Goal: Find specific page/section: Find specific page/section

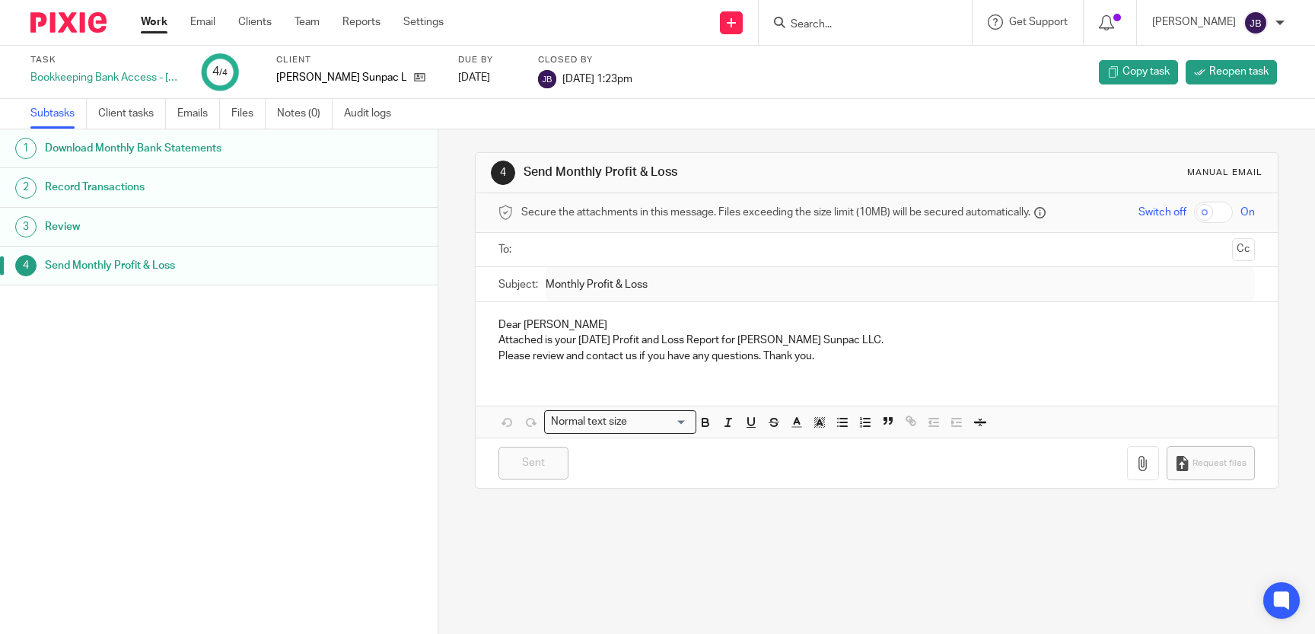
click at [890, 30] on input "Search" at bounding box center [857, 25] width 137 height 14
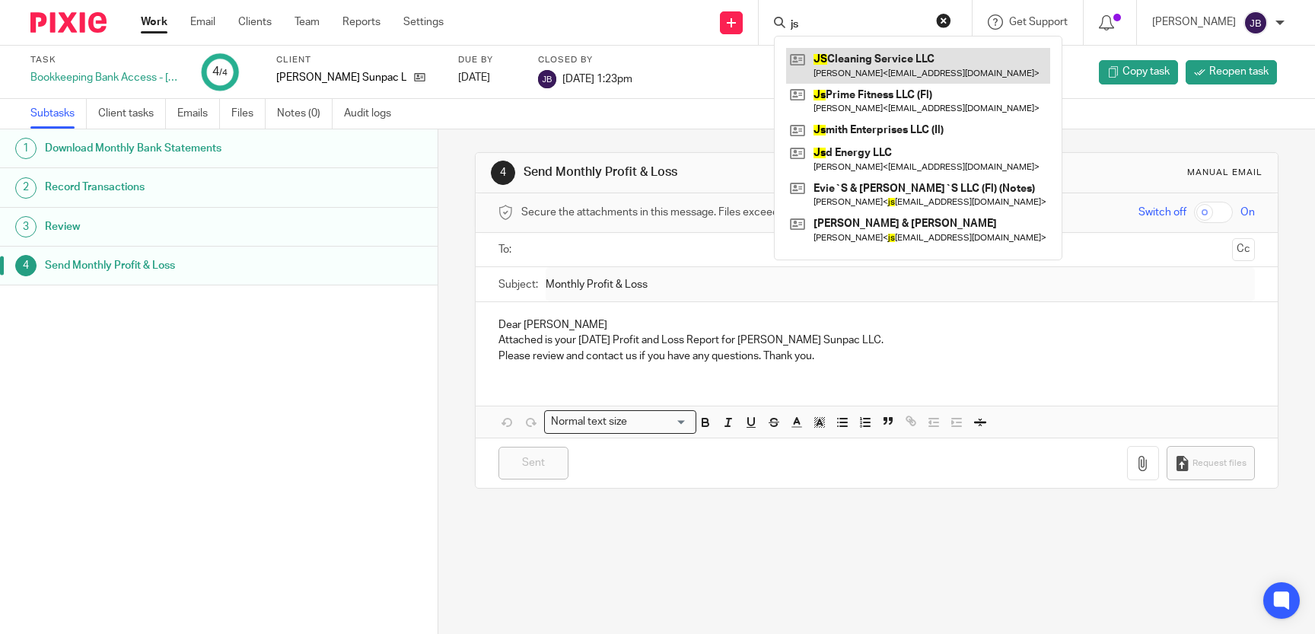
type input "js"
click at [956, 65] on link at bounding box center [918, 65] width 264 height 35
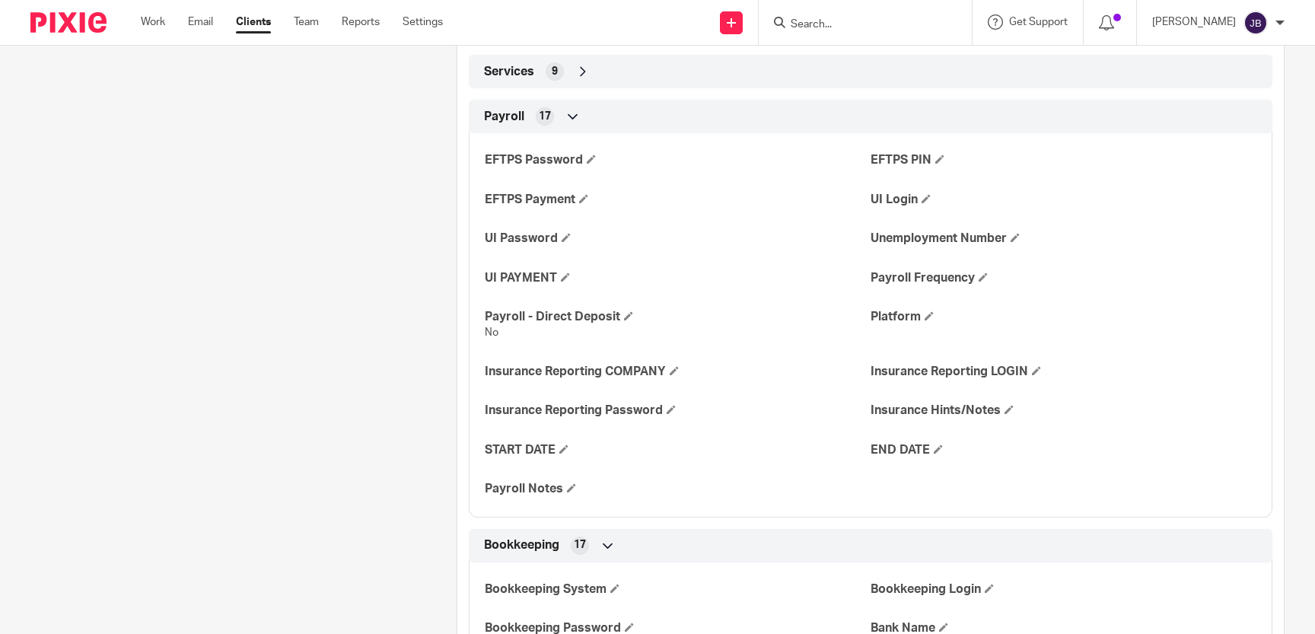
scroll to position [699, 0]
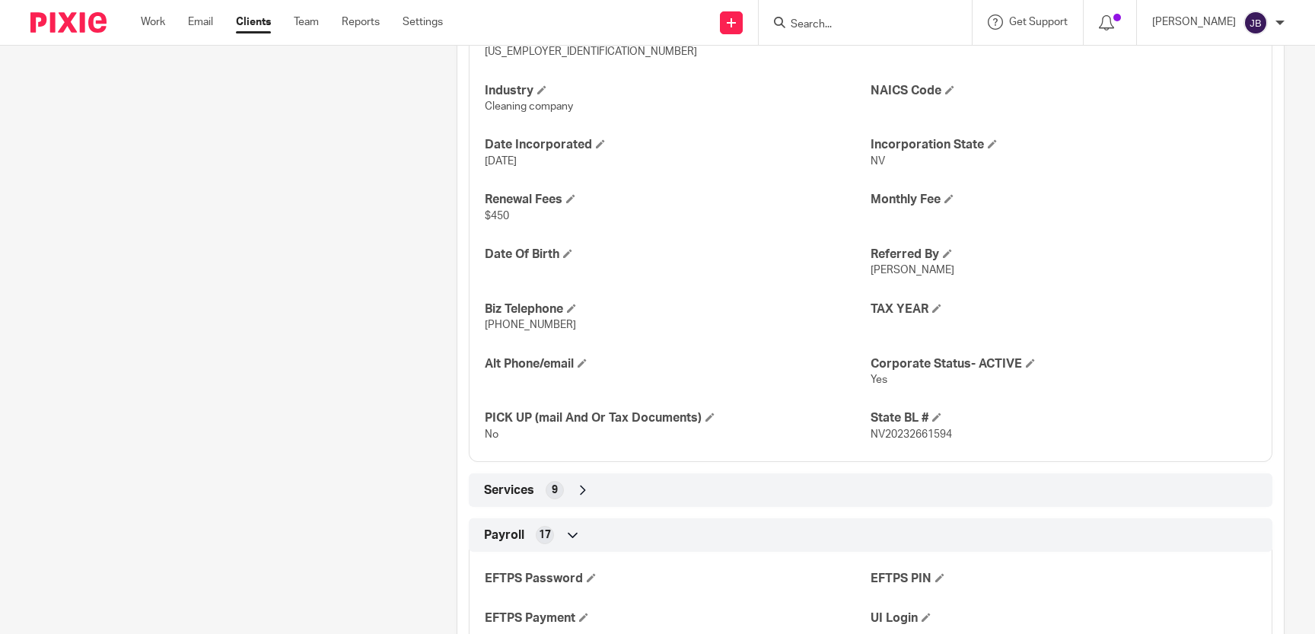
click at [1193, 477] on div "Services 9" at bounding box center [871, 489] width 804 height 33
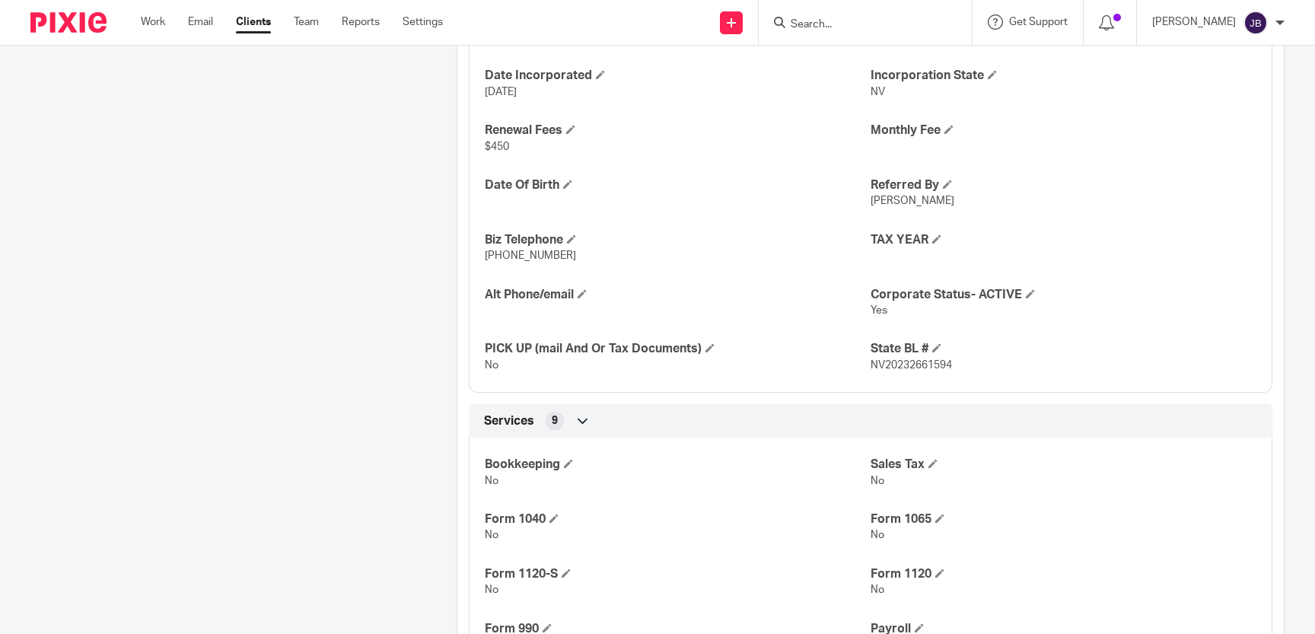
scroll to position [908, 0]
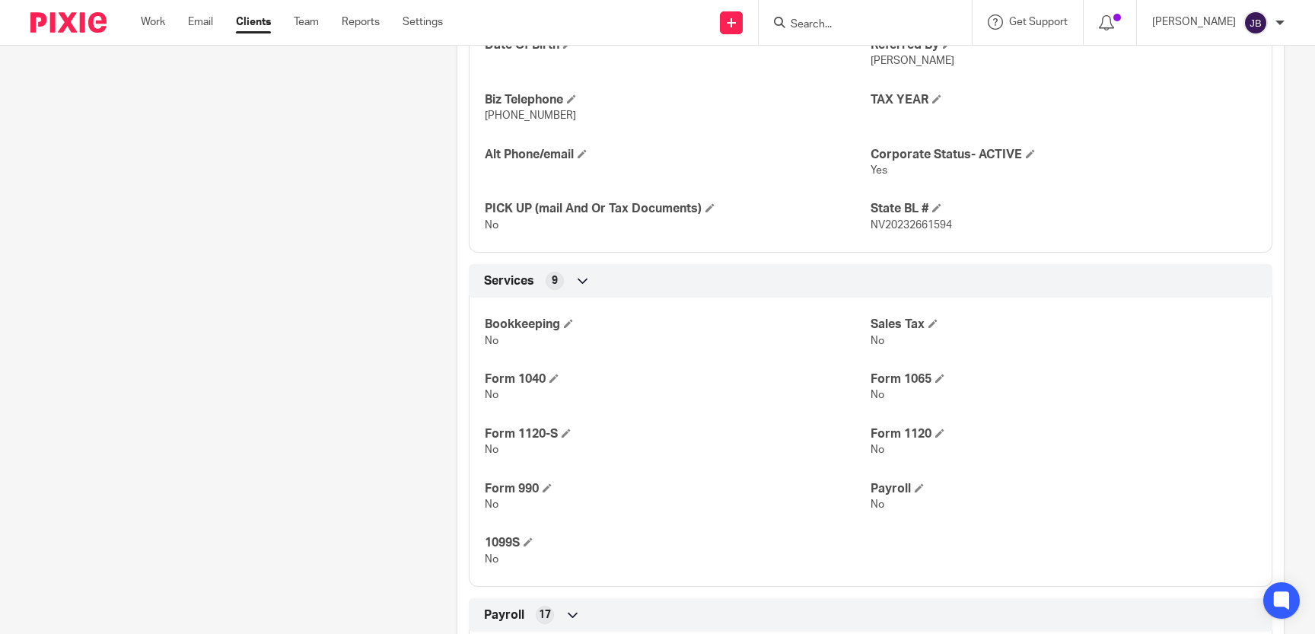
click at [838, 23] on input "Search" at bounding box center [857, 25] width 137 height 14
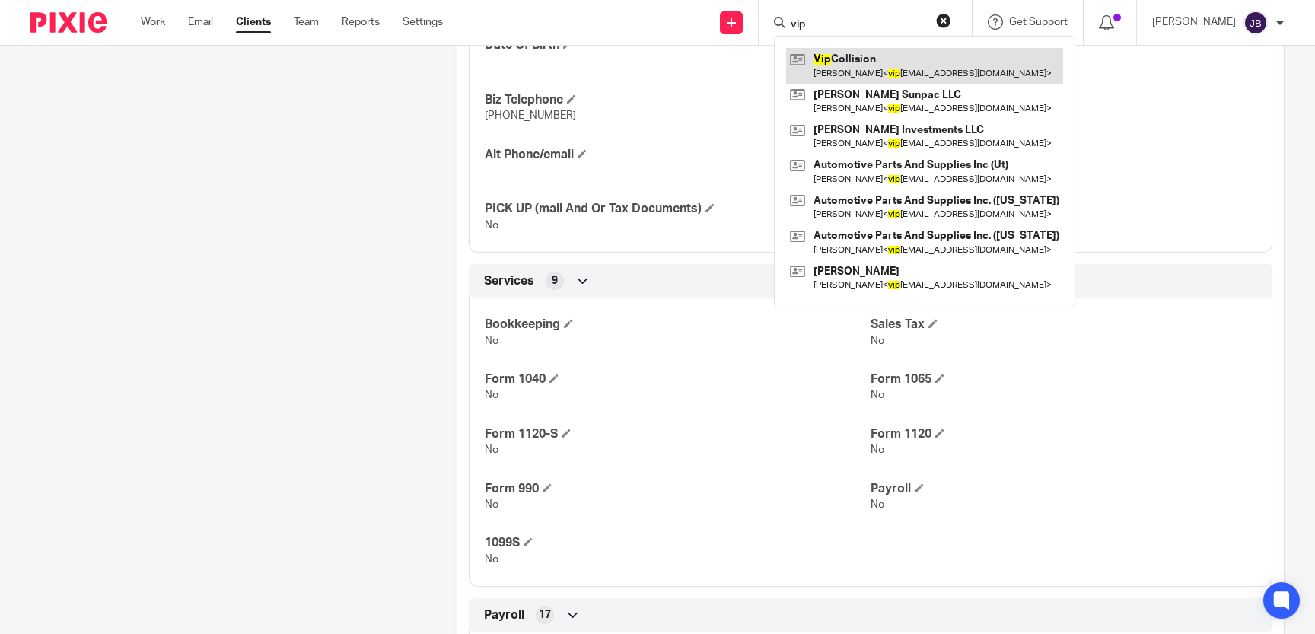
type input "vip"
click at [937, 75] on link at bounding box center [924, 65] width 277 height 35
